Goal: Navigation & Orientation: Find specific page/section

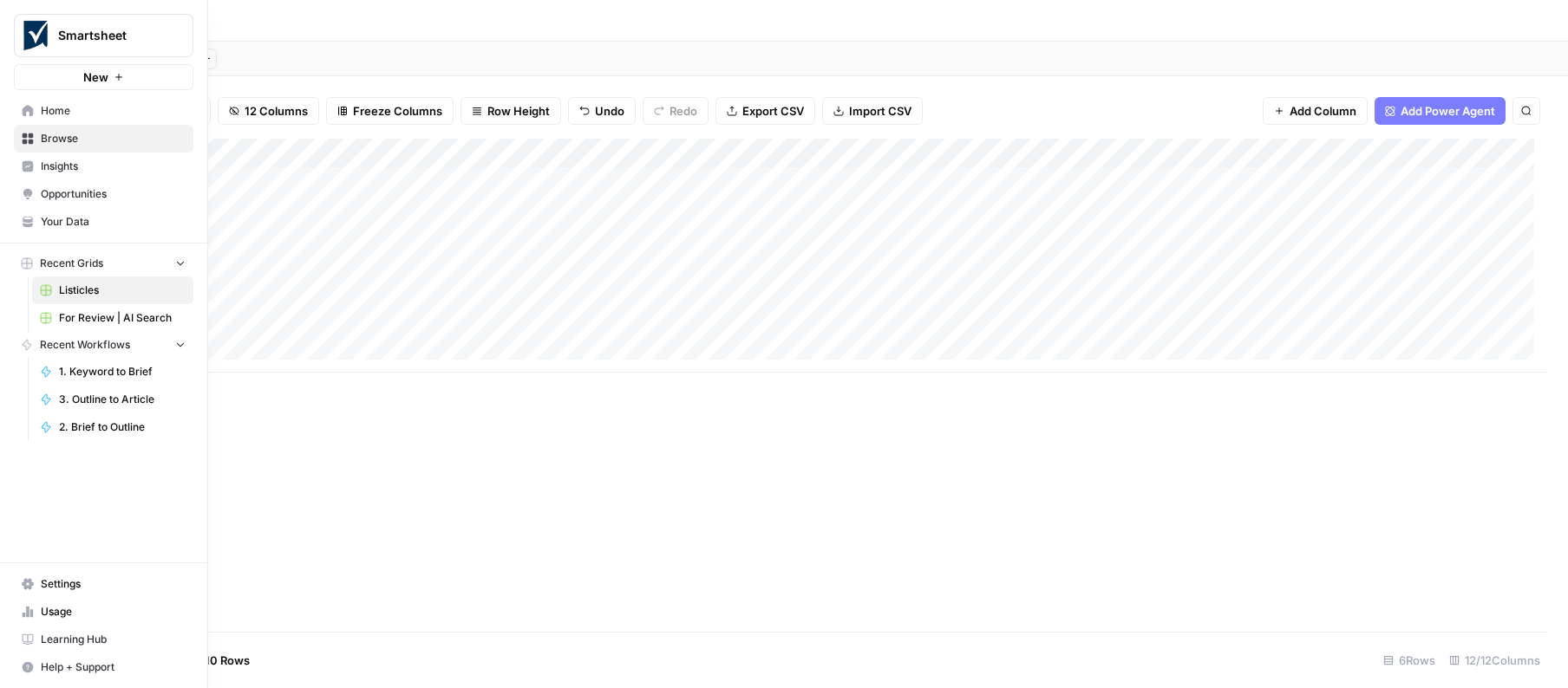
click at [61, 109] on span "Home" at bounding box center [113, 110] width 145 height 15
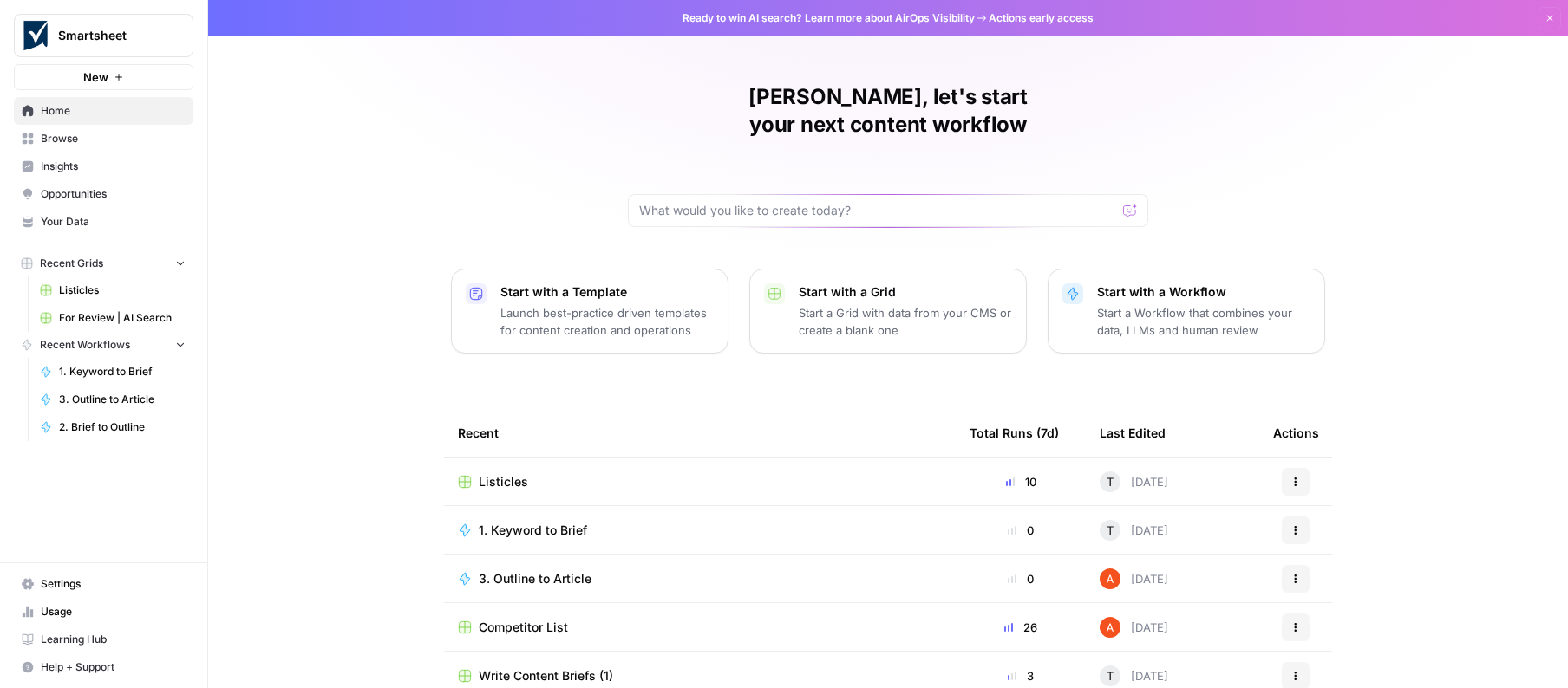
click at [119, 218] on span "Your Data" at bounding box center [113, 221] width 145 height 15
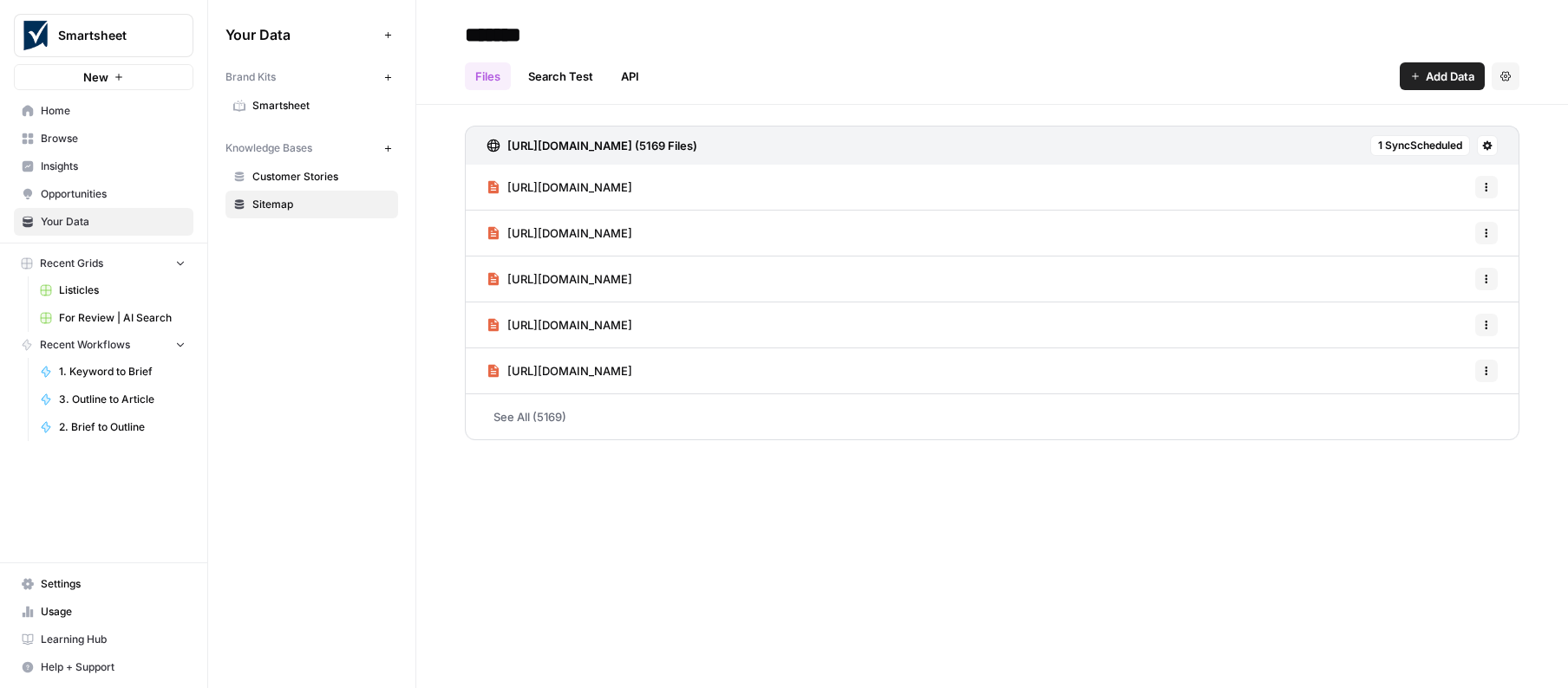
click at [302, 112] on span "Smartsheet" at bounding box center [321, 105] width 138 height 15
